Goal: Contribute content: Contribute content

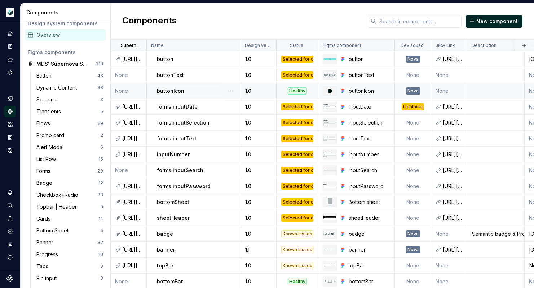
click at [168, 90] on p "buttonIcon" at bounding box center [170, 90] width 27 height 7
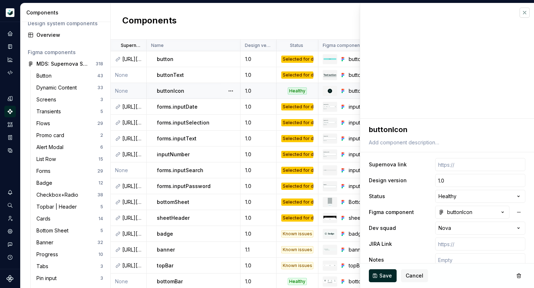
click at [525, 13] on button "button" at bounding box center [525, 13] width 10 height 10
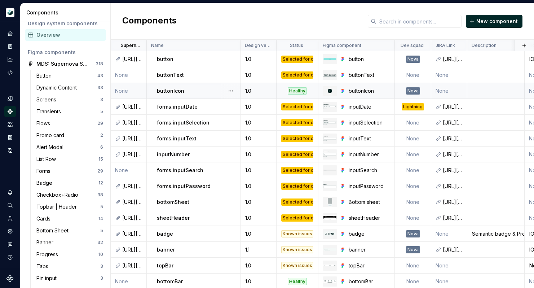
click at [302, 90] on div "Healthy" at bounding box center [297, 90] width 19 height 7
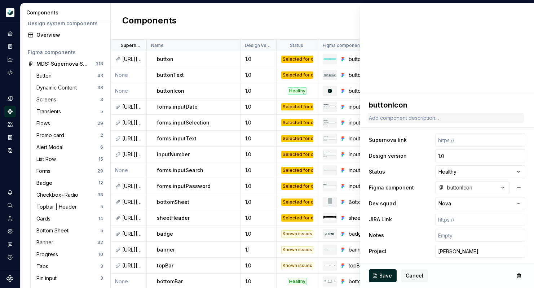
scroll to position [25, 0]
click at [458, 173] on html "Moneybox Design System S Design system data Components Design system components…" at bounding box center [267, 144] width 534 height 288
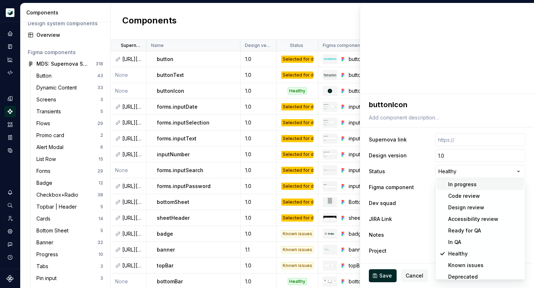
scroll to position [29, 0]
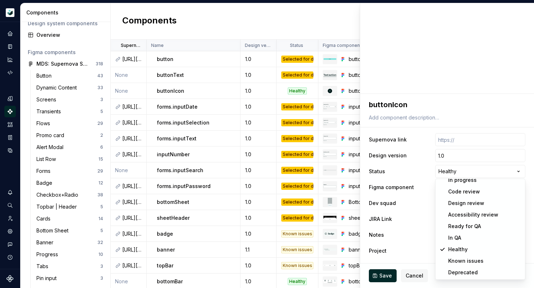
click at [429, 160] on html "Moneybox Design System S Design system data Components Design system components…" at bounding box center [267, 144] width 534 height 288
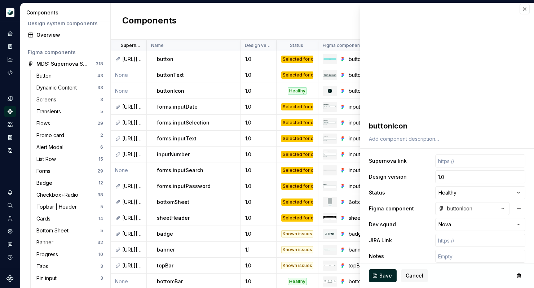
scroll to position [0, 0]
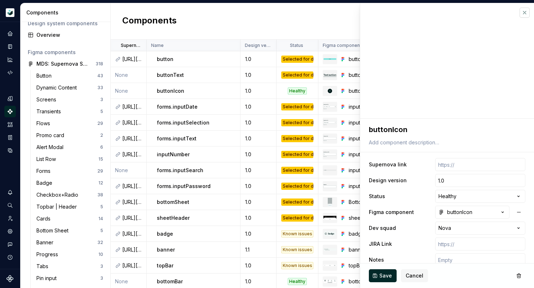
click at [524, 13] on button "button" at bounding box center [525, 13] width 10 height 10
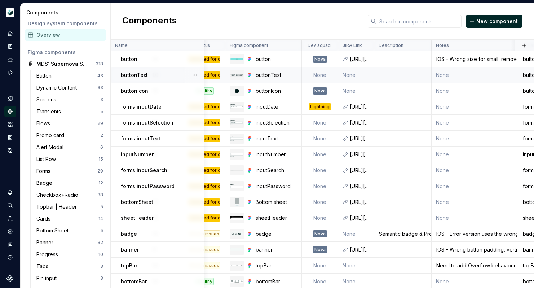
scroll to position [0, 114]
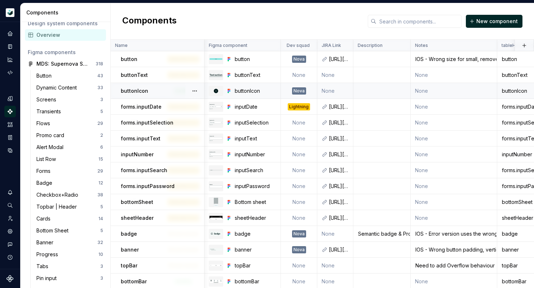
click at [424, 92] on td "None" at bounding box center [454, 91] width 87 height 16
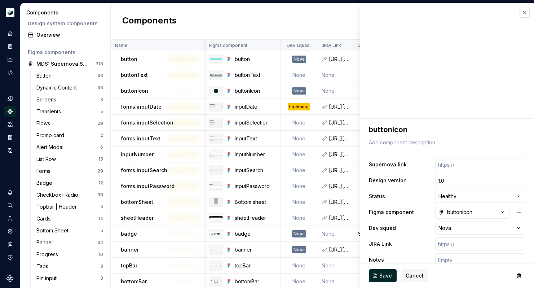
click at [524, 11] on button "button" at bounding box center [525, 13] width 10 height 10
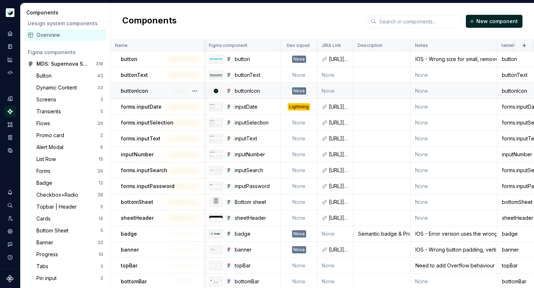
click at [425, 94] on td "None" at bounding box center [454, 91] width 87 height 16
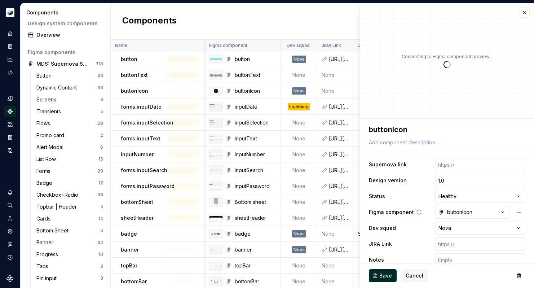
scroll to position [25, 0]
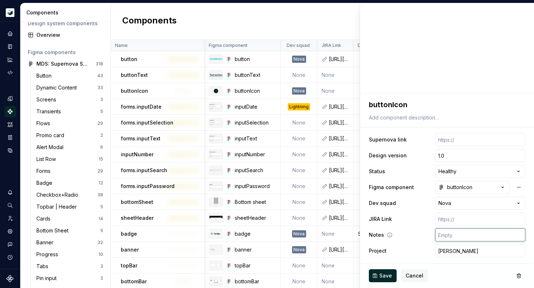
click at [455, 231] on input "text" at bounding box center [480, 234] width 90 height 13
type textarea "*"
type input "i"
type textarea "*"
type input "iO"
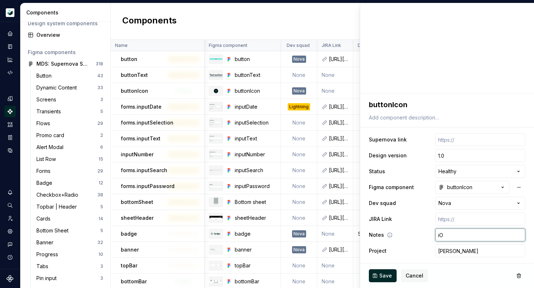
type textarea "*"
type input "iOS"
type textarea "*"
type input "iOS -"
type textarea "*"
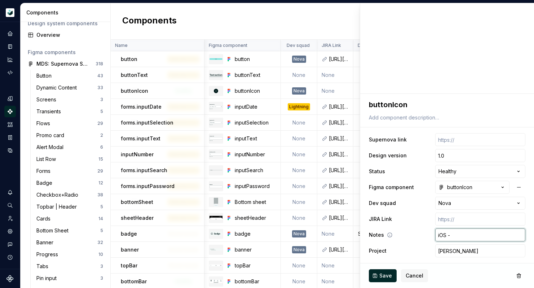
type input "iOS -"
type textarea "*"
type input "iOS - I"
type textarea "*"
type input "iOS - In"
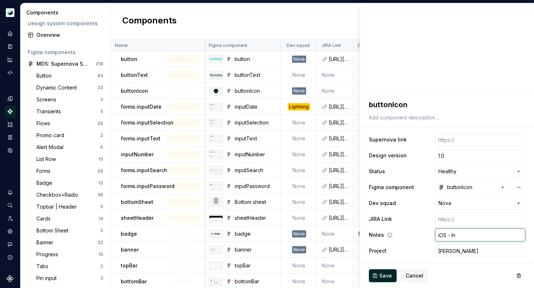
type textarea "*"
type input "iOS - Inc"
type textarea "*"
type input "iOS - In"
type textarea "*"
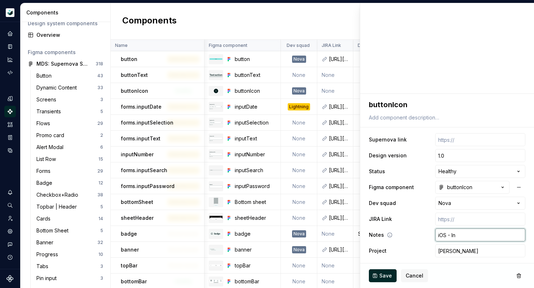
type input "iOS - I"
type textarea "*"
type input "iOS -"
type textarea "*"
type input "iOS - M"
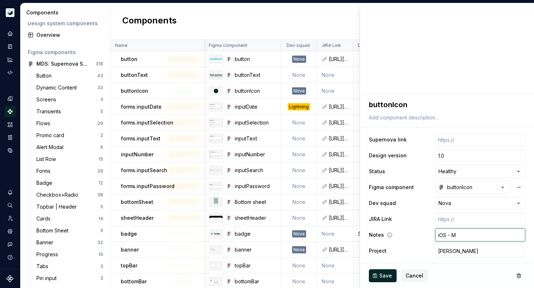
type textarea "*"
type input "iOS - Mi"
type textarea "*"
type input "iOS - Mis"
type textarea "*"
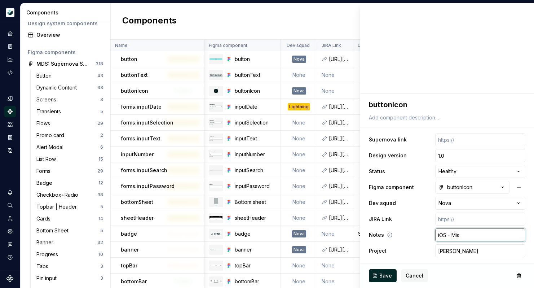
type input "iOS - Miss"
type textarea "*"
type input "iOS - Missi"
type textarea "*"
type input "iOS - Missin"
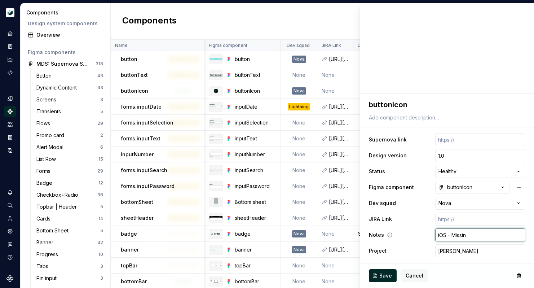
type textarea "*"
type input "iOS - Missing"
type textarea "*"
type input "iOS - Missing t"
type textarea "*"
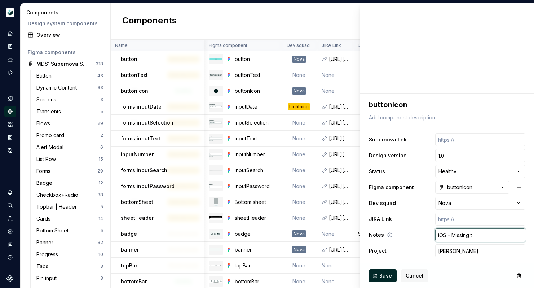
type input "iOS - Missing ta"
type textarea "*"
type input "iOS - Missing tap"
type textarea "*"
type input "iOS - Missing tap"
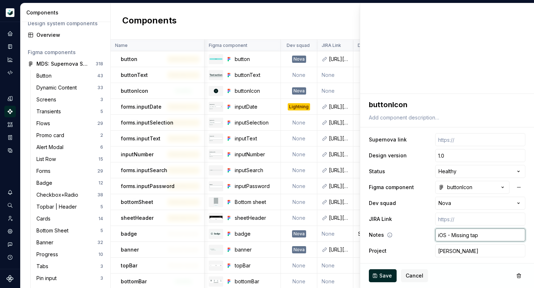
type textarea "*"
type input "iOS - Missing tap s"
type textarea "*"
type input "iOS - Missing tap st"
type textarea "*"
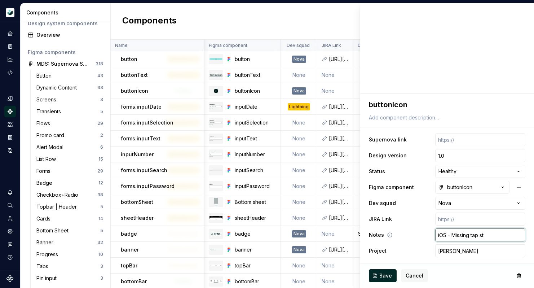
type input "iOS - Missing tap sta"
type textarea "*"
type input "iOS - Missing tap stat"
type textarea "*"
type input "iOS - Missing tap state"
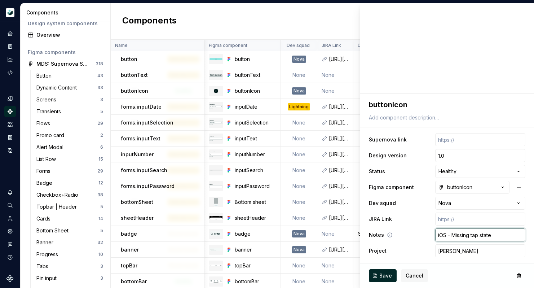
type textarea "*"
type input "iOS - Missing tap state"
type textarea "*"
type input "iOS - Missing tap state f"
type textarea "*"
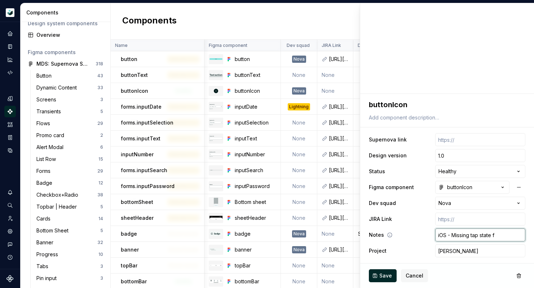
type input "iOS - Missing tap state fo"
type textarea "*"
type input "iOS - Missing tap state for"
type textarea "*"
type input "iOS - Missing tap state for"
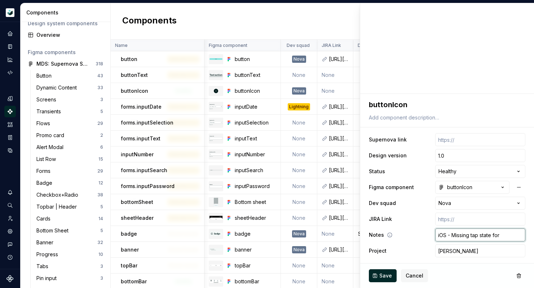
type textarea "*"
type input "iOS - Missing tap state for P"
type textarea "*"
type input "iOS - Missing tap state for Pr"
type textarea "*"
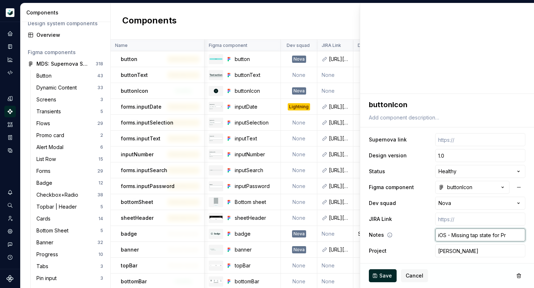
type input "iOS - Missing tap state for Pri"
type textarea "*"
type input "iOS - Missing tap state for Pr"
type textarea "*"
type input "iOS - Missing tap state for P"
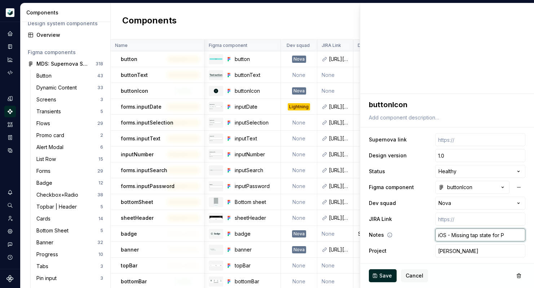
type textarea "*"
type input "iOS - Missing tap state for"
type textarea "*"
type input "iOS - Missing tap state for p"
type textarea "*"
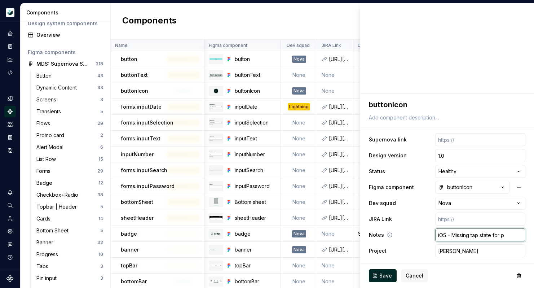
type input "iOS - Missing tap state for pr"
type textarea "*"
type input "iOS - Missing tap state for pri"
type textarea "*"
type input "iOS - Missing tap state for prim"
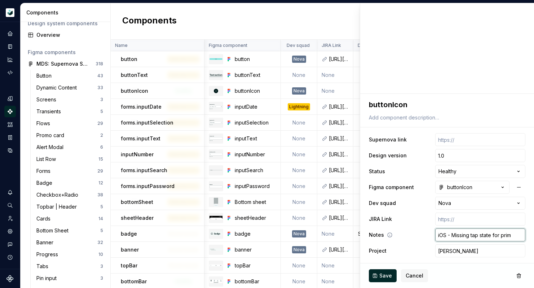
type textarea "*"
type input "iOS - Missing tap state for prima"
type textarea "*"
type input "iOS - Missing tap state for primar"
type textarea "*"
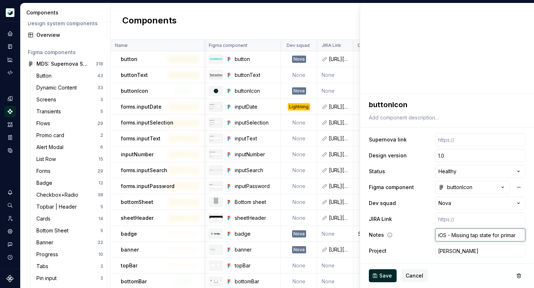
type input "iOS - Missing tap state for primary"
type textarea "*"
type input "iOS - Missing tap state for primary"
type textarea "*"
type input "iOS - Missing tap state for primary"
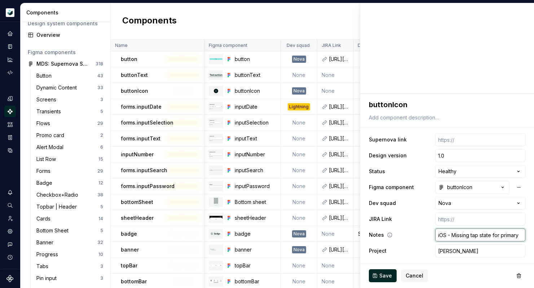
type textarea "*"
type input "iOS - Missing tap state for primaryA"
type textarea "*"
type input "iOS - Missing tap state for primaryAl"
type textarea "*"
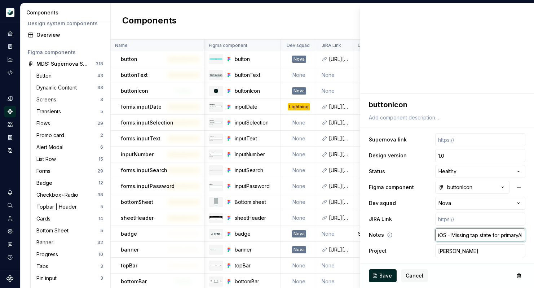
type input "iOS - Missing tap state for primaryAlt"
type textarea "*"
type input "iOS - Missing tap state for primaryAlt"
type textarea "*"
type input "iOS - Missing tap state for primaryAlt v"
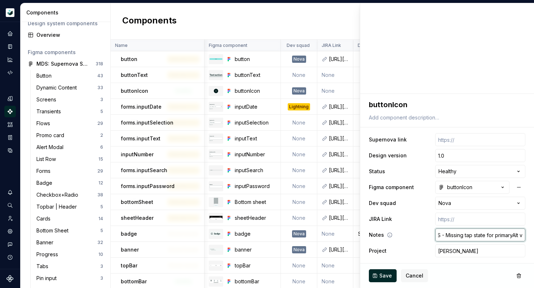
type textarea "*"
type input "iOS - Missing tap state for primaryAlt va"
type textarea "*"
type input "iOS - Missing tap state for primaryAlt var"
type textarea "*"
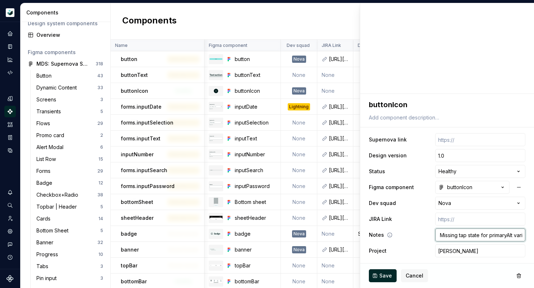
type input "iOS - Missing tap state for primaryAlt varia"
type textarea "*"
type input "iOS - Missing tap state for primaryAlt varian"
type textarea "*"
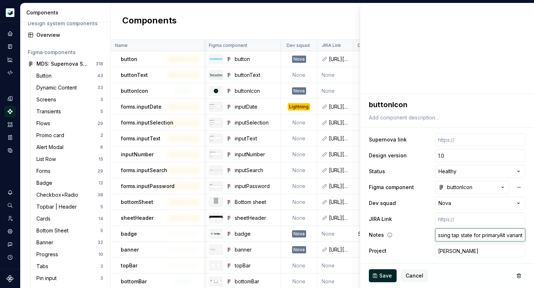
type input "iOS - Missing tap state for primaryAlt variant"
click at [383, 273] on span "Save" at bounding box center [385, 275] width 13 height 7
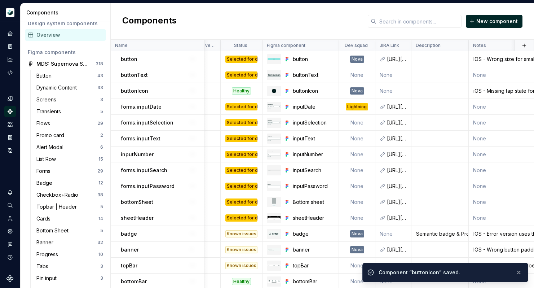
scroll to position [0, 40]
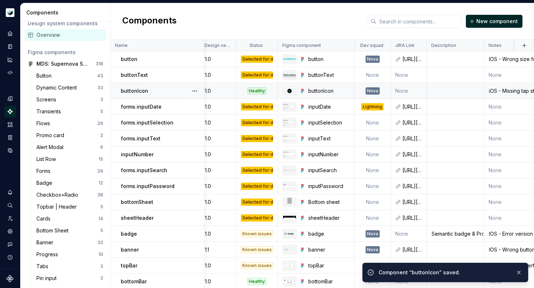
click at [262, 92] on div "Healthy" at bounding box center [256, 90] width 19 height 7
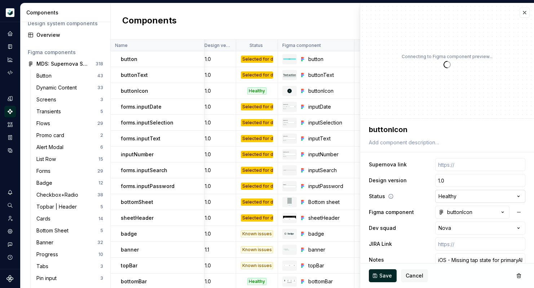
type textarea "*"
click at [450, 199] on html "Moneybox Design System S Design system data Components Design system components…" at bounding box center [267, 144] width 534 height 288
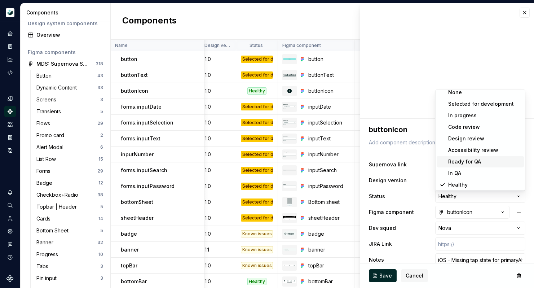
scroll to position [29, 0]
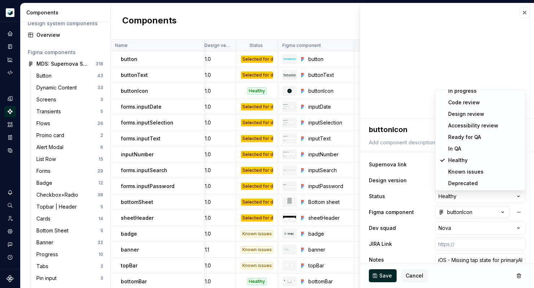
select select "**********"
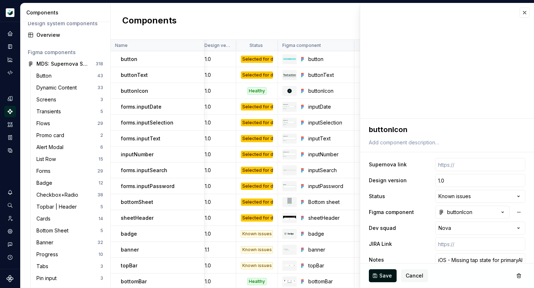
click at [376, 273] on button "Save" at bounding box center [383, 275] width 28 height 13
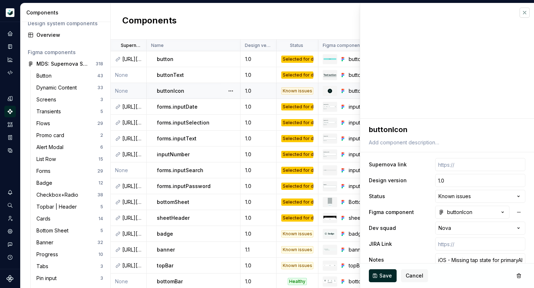
type textarea "*"
click at [524, 10] on button "button" at bounding box center [525, 13] width 10 height 10
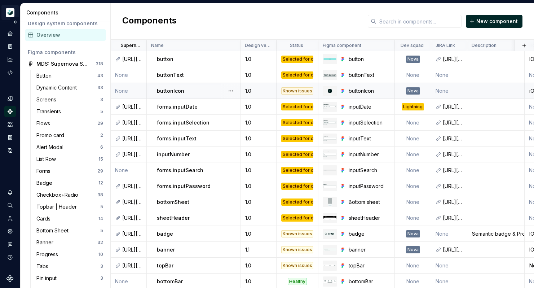
click at [14, 16] on html "Moneybox Design System S Design system data Components Design system components…" at bounding box center [267, 144] width 534 height 288
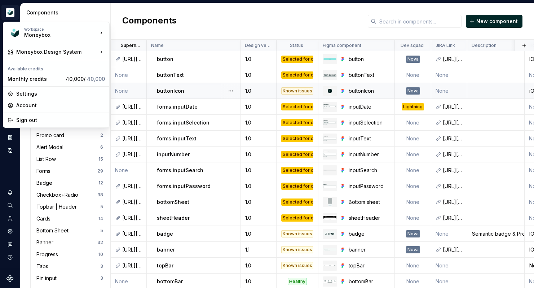
click at [5, 22] on div "Workspace Moneybox Moneybox Design System Available credits Monthly credits 40,…" at bounding box center [56, 75] width 107 height 106
click at [3, 19] on html "Moneybox Design System S Design system data Components Design system components…" at bounding box center [267, 144] width 534 height 288
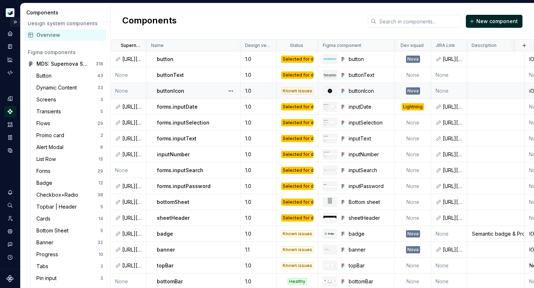
click at [15, 23] on button "Expand sidebar" at bounding box center [15, 22] width 10 height 10
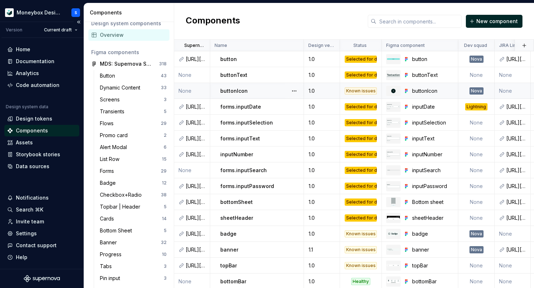
click at [42, 132] on div "Components" at bounding box center [32, 130] width 32 height 7
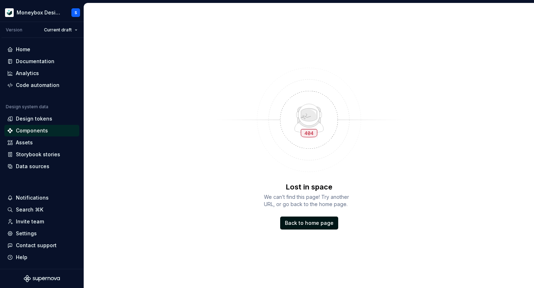
click at [310, 227] on link "Back to home page" at bounding box center [309, 222] width 58 height 13
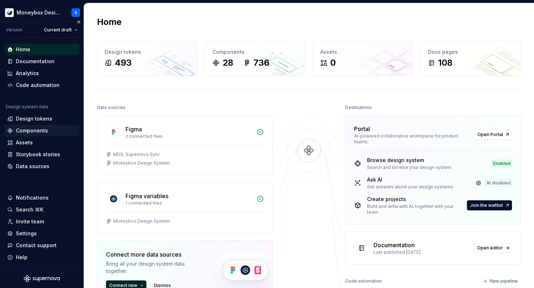
click at [48, 132] on div "Components" at bounding box center [41, 130] width 69 height 7
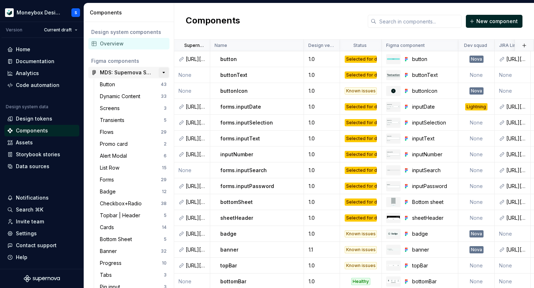
click at [163, 73] on button "button" at bounding box center [164, 72] width 10 height 10
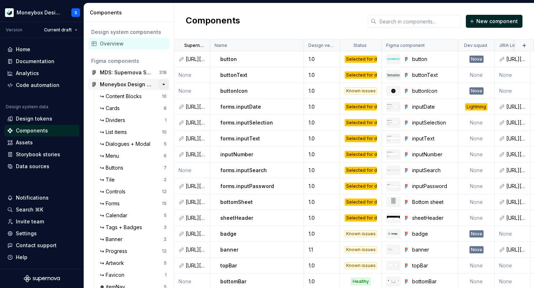
click at [163, 82] on button "button" at bounding box center [164, 84] width 10 height 10
